Goal: Task Accomplishment & Management: Use online tool/utility

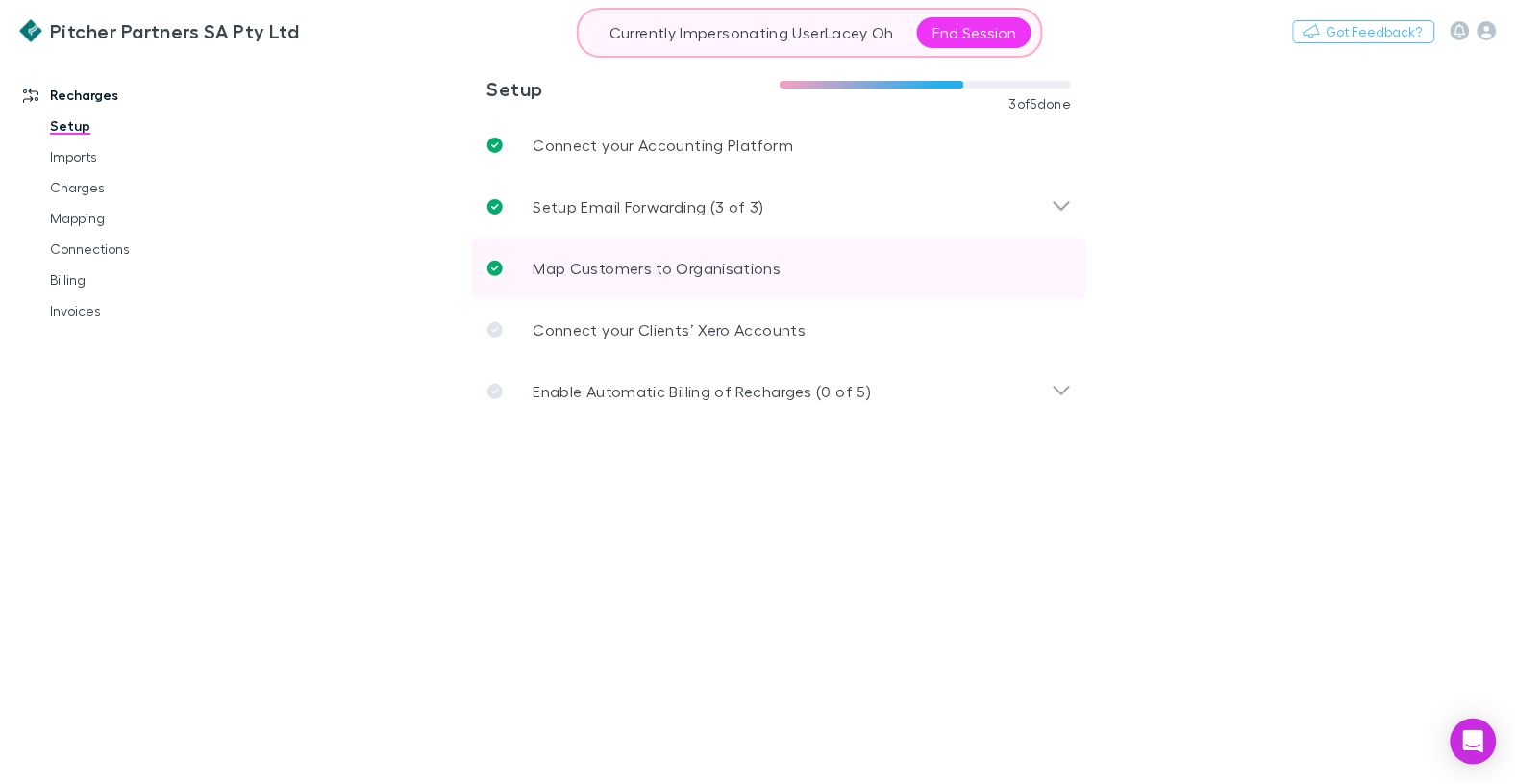
click at [588, 258] on p "Map Customers to Organisations" at bounding box center [658, 267] width 249 height 23
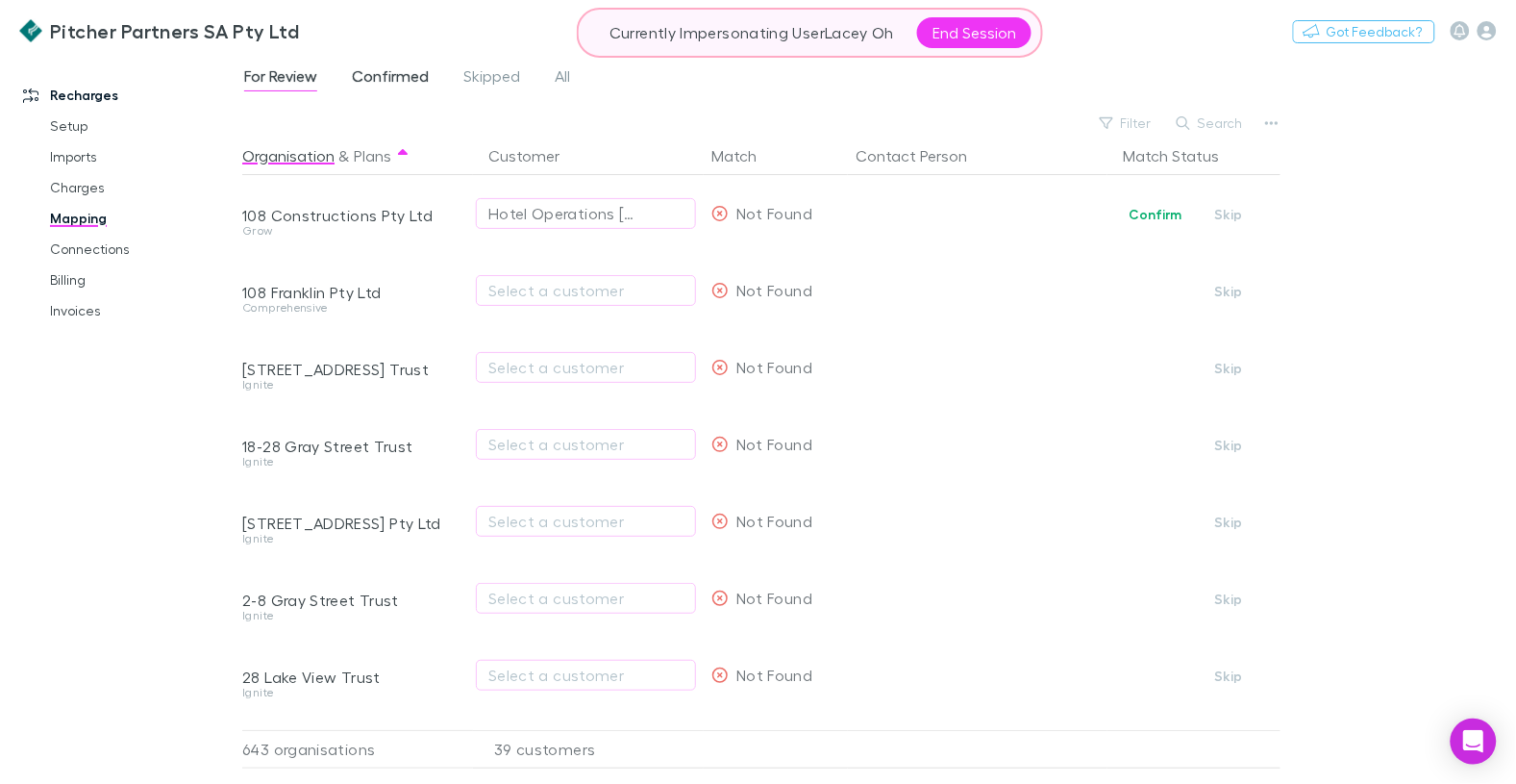
click at [375, 82] on span "Confirmed" at bounding box center [391, 78] width 77 height 25
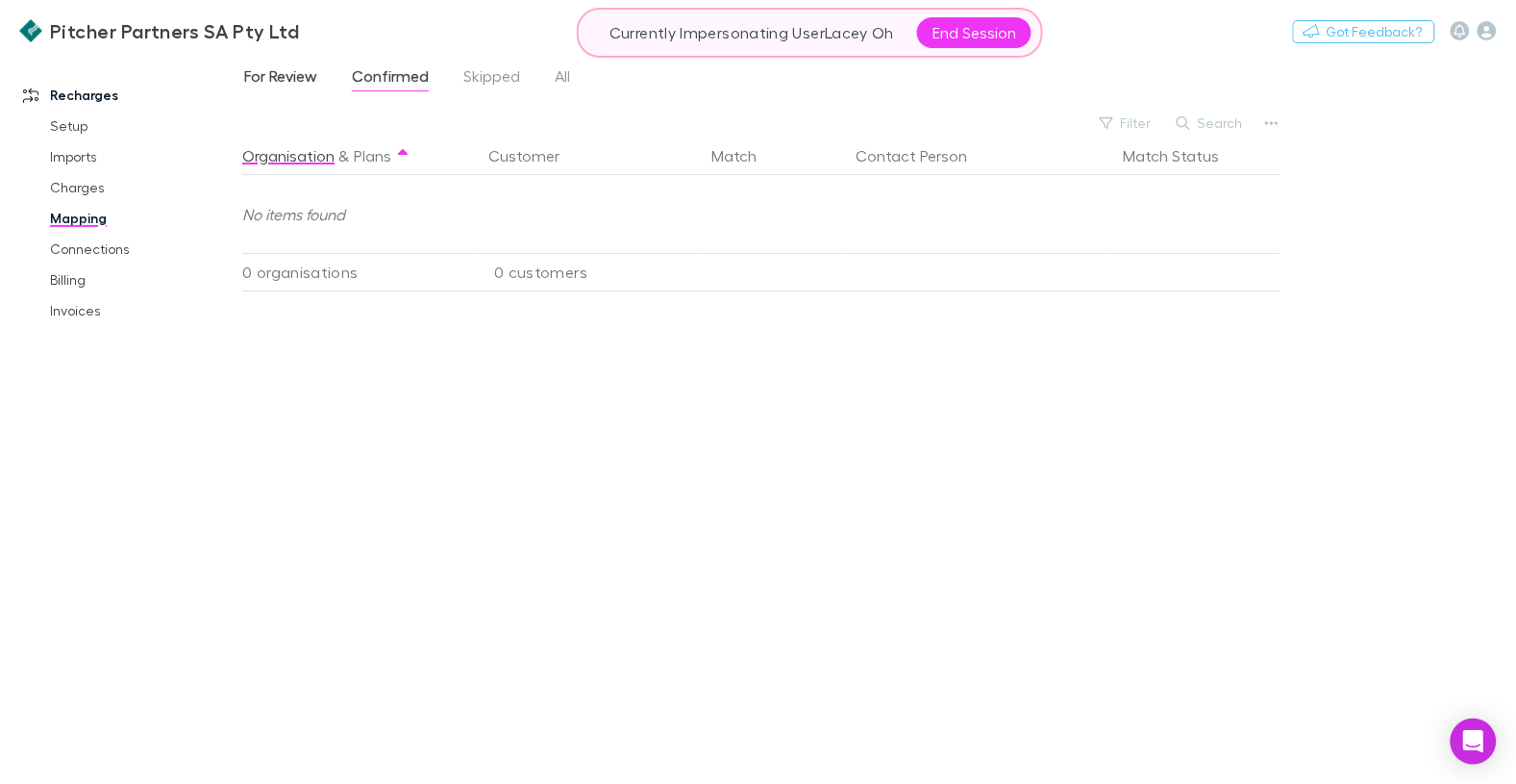
click at [305, 75] on span "For Review" at bounding box center [281, 78] width 73 height 25
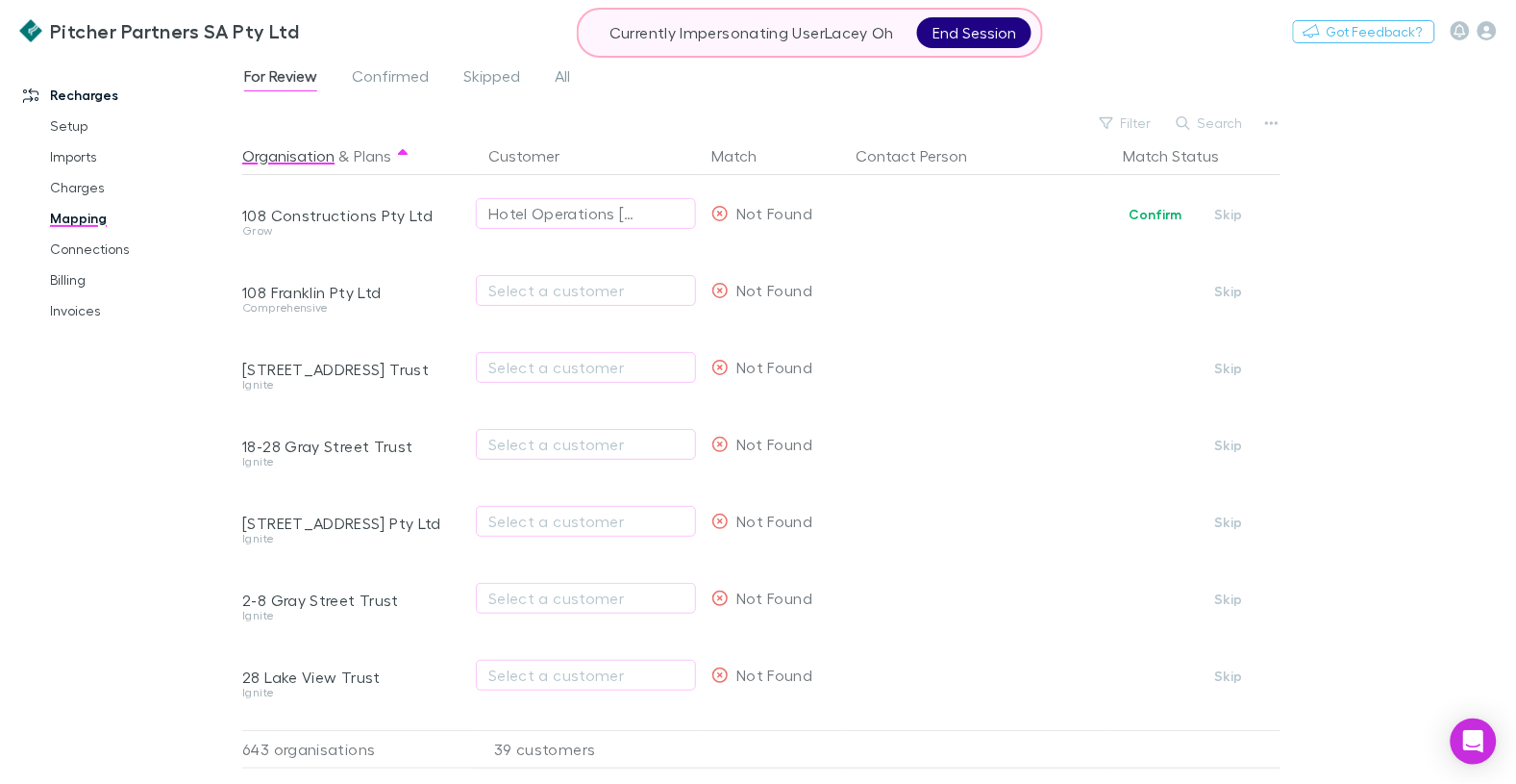
click at [995, 34] on button "End Session" at bounding box center [975, 33] width 114 height 31
